Goal: Check status

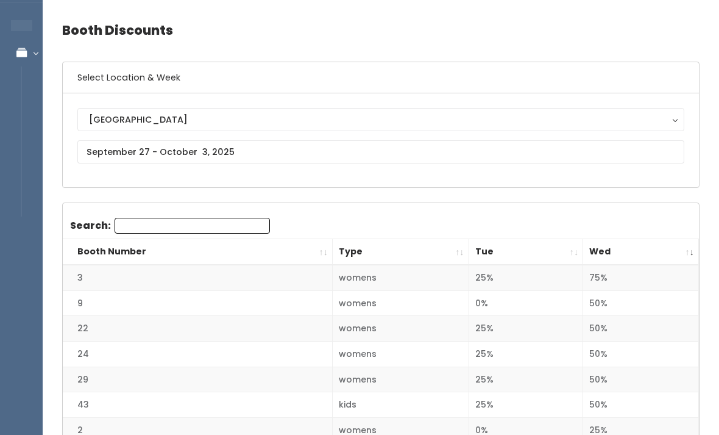
scroll to position [37, 0]
click at [206, 219] on input "Search:" at bounding box center [192, 226] width 155 height 16
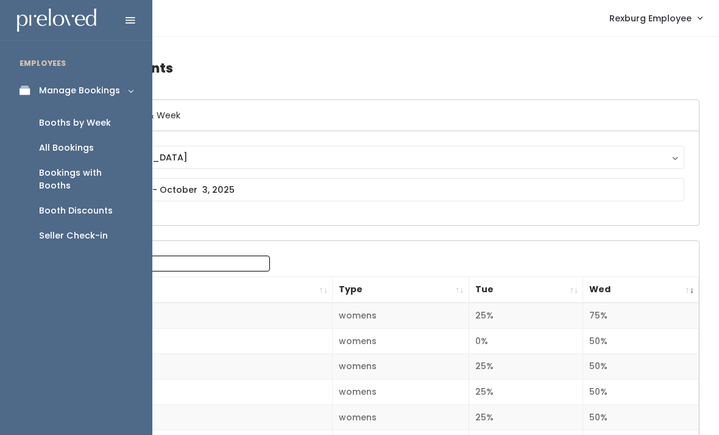
click at [94, 113] on link "Booths by Week" at bounding box center [76, 122] width 152 height 25
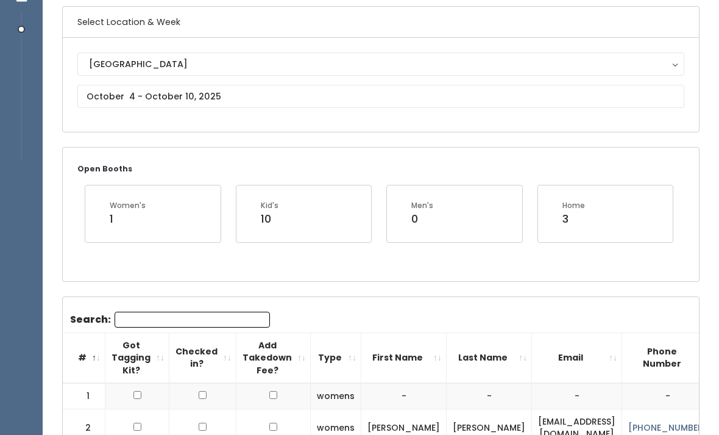
scroll to position [93, 0]
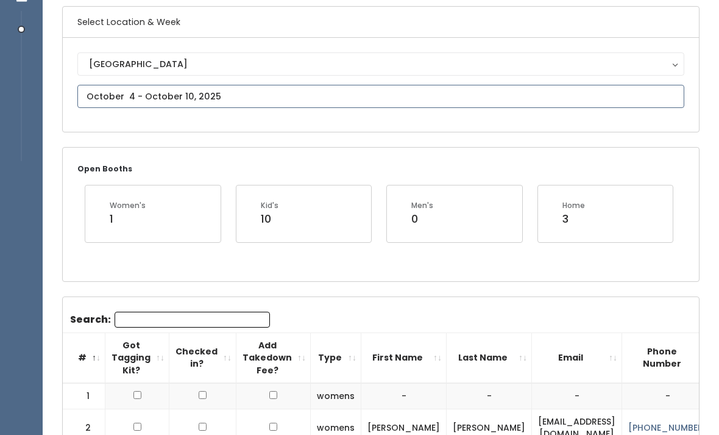
click at [326, 102] on input "text" at bounding box center [380, 96] width 607 height 23
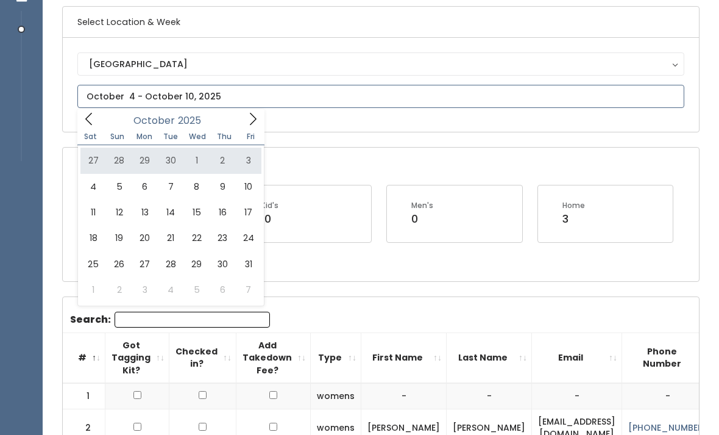
type input "September 27 to October 3"
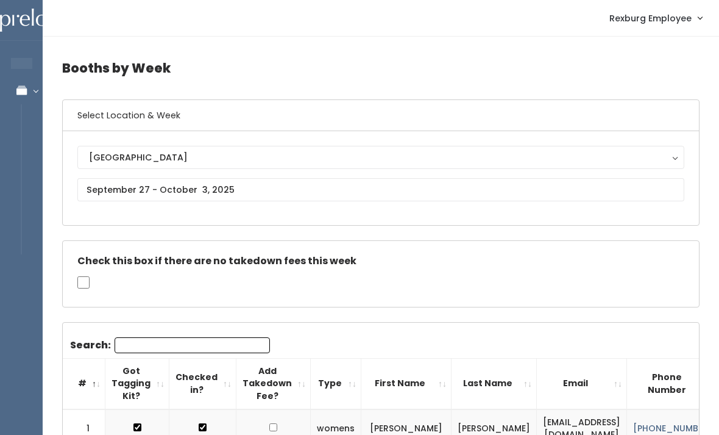
click at [182, 337] on input "Search:" at bounding box center [192, 345] width 155 height 16
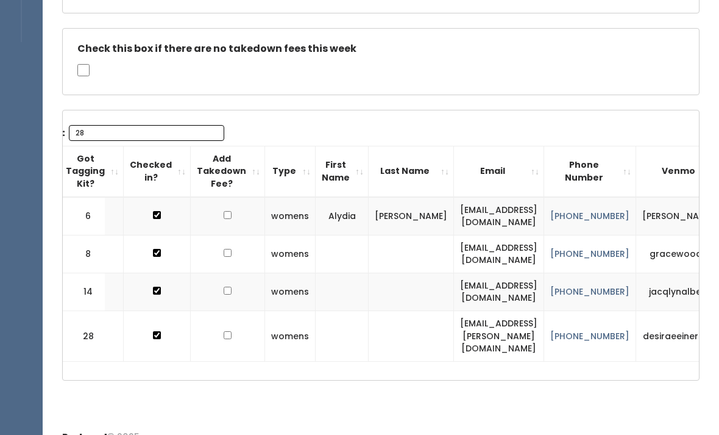
scroll to position [0, 45]
click at [152, 146] on th "Checked in?" at bounding box center [157, 171] width 67 height 51
click at [179, 130] on input "28" at bounding box center [146, 133] width 155 height 16
type input "2"
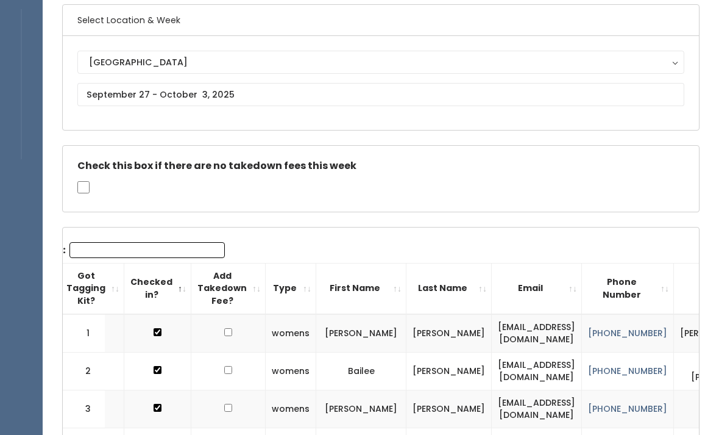
scroll to position [0, 0]
